Goal: Task Accomplishment & Management: Use online tool/utility

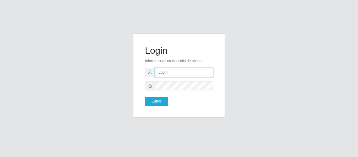
click at [196, 74] on input "text" at bounding box center [184, 72] width 58 height 9
click at [211, 73] on input "[PERSON_NAME][EMAIL_ADDRESS][DOMAIN_NAME]" at bounding box center [184, 72] width 58 height 9
type input "r"
click at [198, 73] on input "r" at bounding box center [184, 72] width 58 height 9
click at [198, 73] on input "text" at bounding box center [184, 72] width 58 height 9
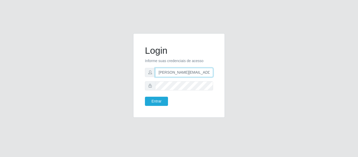
click at [209, 73] on input "[PERSON_NAME][EMAIL_ADDRESS][DOMAIN_NAME]" at bounding box center [184, 72] width 58 height 9
click at [209, 73] on input "br" at bounding box center [184, 72] width 58 height 9
type input "b"
drag, startPoint x: 209, startPoint y: 73, endPoint x: 193, endPoint y: 73, distance: 16.0
click at [193, 73] on input "text" at bounding box center [184, 72] width 58 height 9
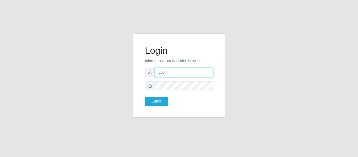
type input "[PERSON_NAME][EMAIL_ADDRESS][PERSON_NAME][DOMAIN_NAME]"
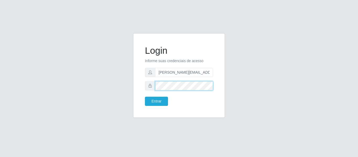
click at [145, 97] on button "Entrar" at bounding box center [156, 101] width 23 height 9
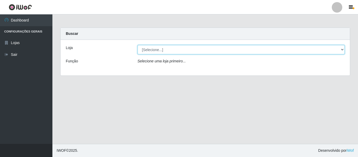
click at [154, 47] on select "[Selecione...] Hiper Queiroz - [GEOGRAPHIC_DATA]" at bounding box center [241, 49] width 207 height 9
select select "497"
click at [138, 45] on select "[Selecione...] Hiper Queiroz - [GEOGRAPHIC_DATA]" at bounding box center [241, 49] width 207 height 9
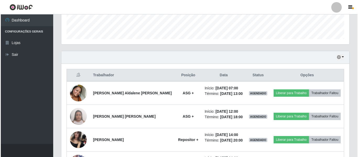
scroll to position [157, 0]
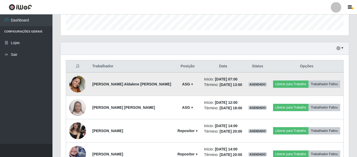
click at [319, 89] on td "Liberar para Trabalho Trabalhador Faltou" at bounding box center [307, 84] width 74 height 24
click at [320, 86] on button "Trabalhador Faltou" at bounding box center [324, 83] width 32 height 7
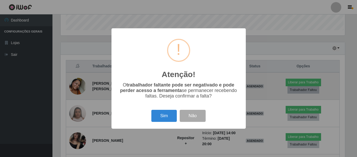
scroll to position [109, 285]
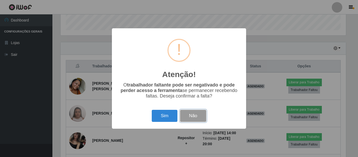
click at [182, 118] on button "Não" at bounding box center [193, 116] width 26 height 12
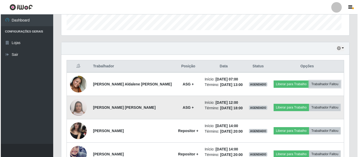
scroll to position [109, 288]
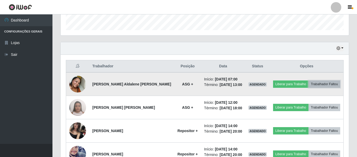
click at [315, 85] on button "Trabalhador Faltou" at bounding box center [324, 83] width 32 height 7
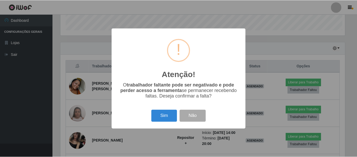
scroll to position [109, 285]
drag, startPoint x: 150, startPoint y: 118, endPoint x: 156, endPoint y: 118, distance: 5.2
click at [154, 118] on div "Sim Não" at bounding box center [179, 115] width 124 height 15
click at [159, 119] on button "Sim" at bounding box center [164, 116] width 25 height 12
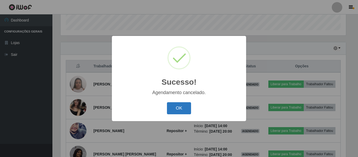
click at [178, 107] on button "OK" at bounding box center [179, 108] width 24 height 12
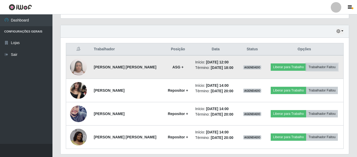
scroll to position [183, 0]
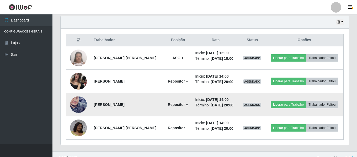
click at [77, 100] on img at bounding box center [78, 105] width 17 height 30
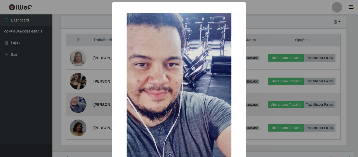
click at [77, 100] on div "× OK Cancel" at bounding box center [179, 78] width 358 height 157
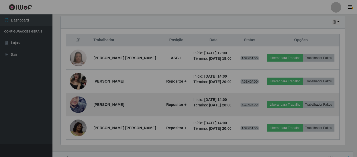
scroll to position [109, 288]
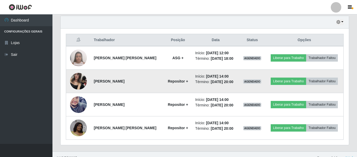
click at [81, 85] on img at bounding box center [78, 81] width 17 height 22
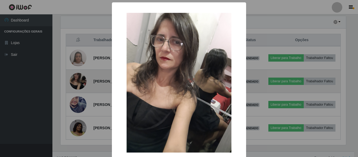
click at [81, 85] on div "× OK Cancel" at bounding box center [179, 78] width 358 height 157
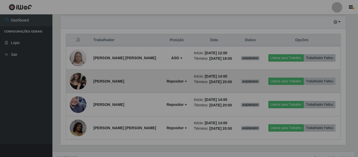
scroll to position [109, 288]
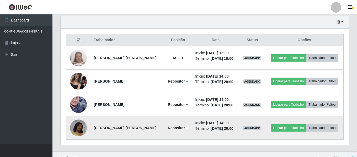
click at [82, 127] on img at bounding box center [78, 127] width 17 height 17
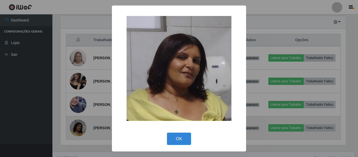
click at [82, 127] on div "× OK Cancel" at bounding box center [179, 78] width 358 height 157
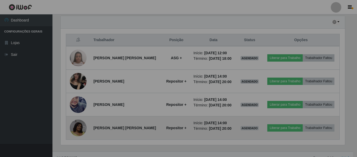
scroll to position [109, 288]
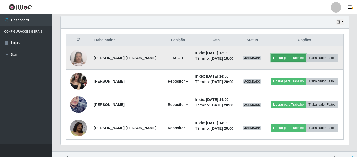
click at [278, 60] on button "Liberar para Trabalho" at bounding box center [287, 57] width 35 height 7
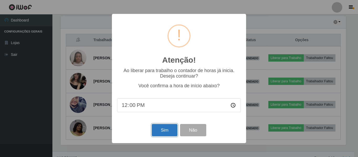
click at [168, 129] on button "Sim" at bounding box center [164, 130] width 25 height 12
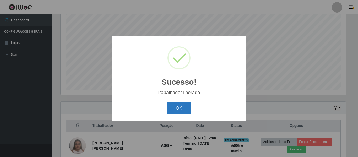
click at [179, 113] on button "OK" at bounding box center [179, 108] width 24 height 12
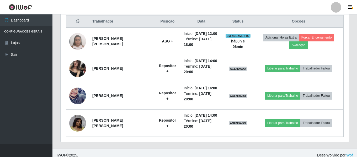
scroll to position [203, 0]
